Goal: Use online tool/utility: Use online tool/utility

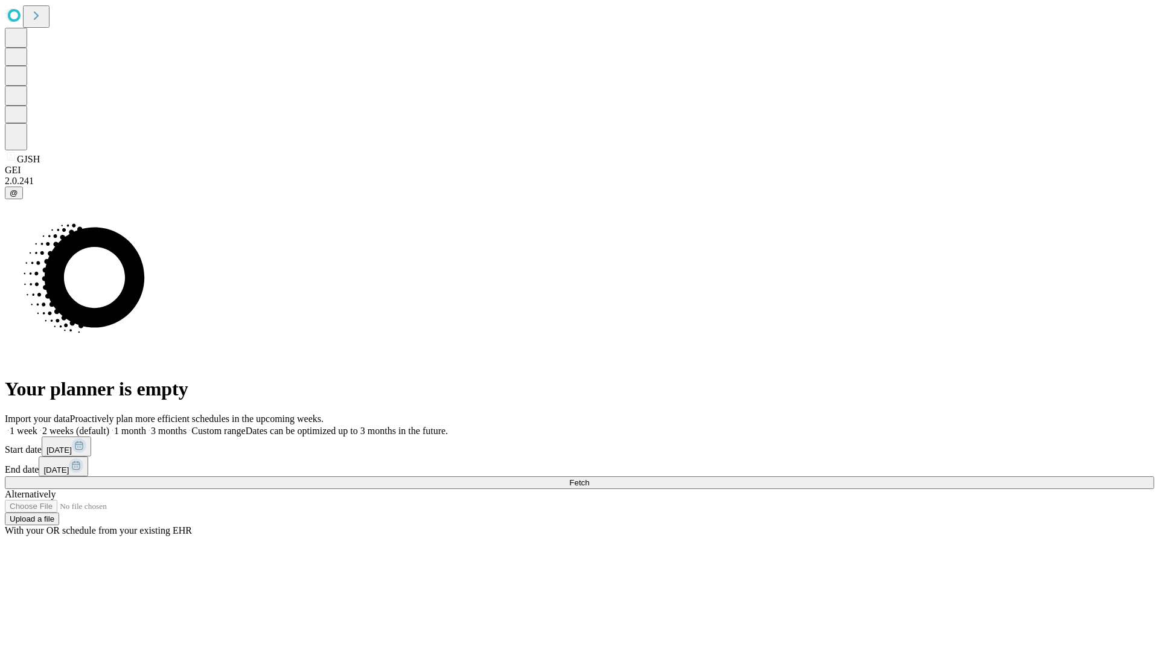
click at [589, 478] on span "Fetch" at bounding box center [579, 482] width 20 height 9
